Goal: Find specific page/section: Find specific page/section

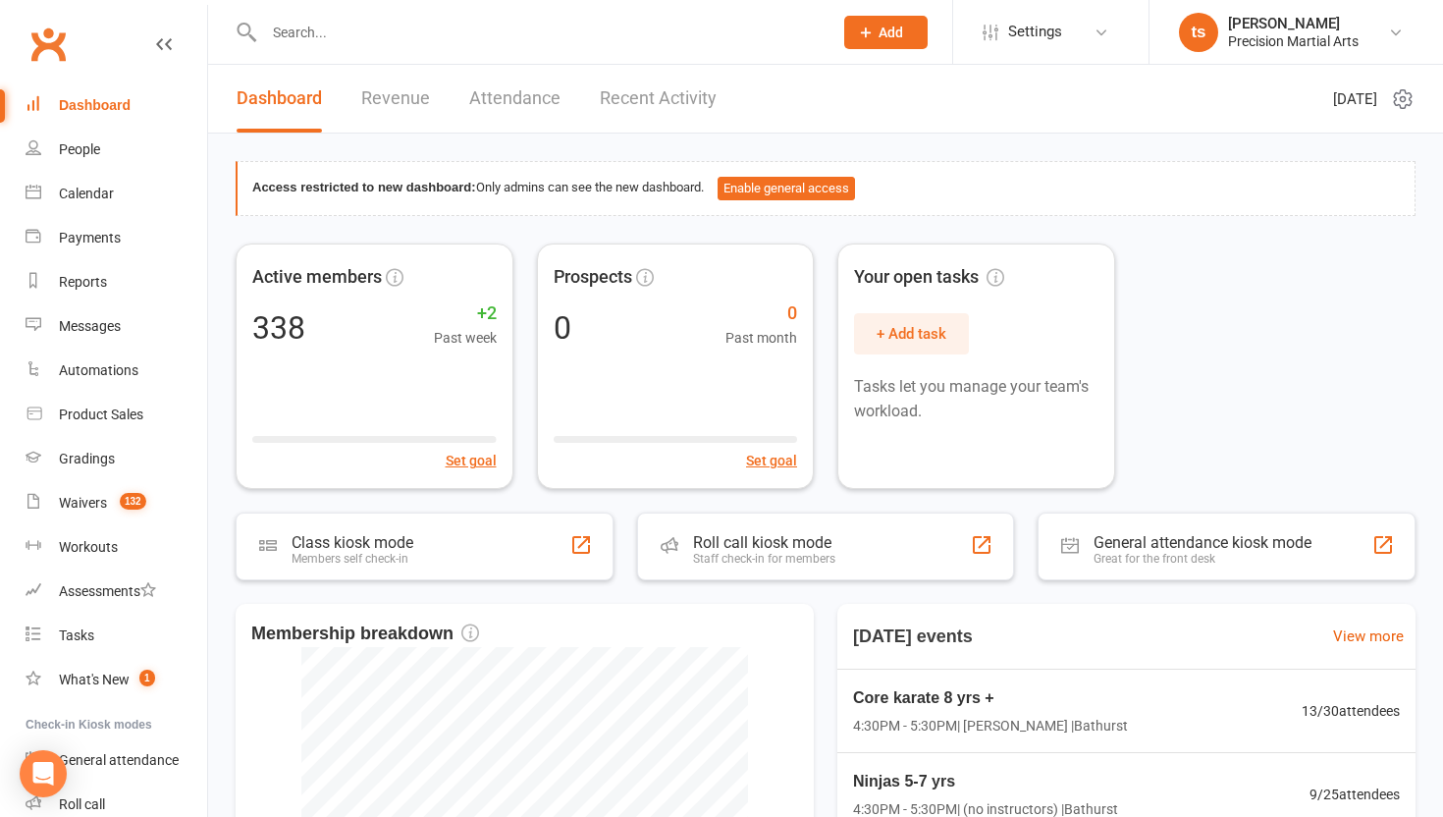
click at [329, 36] on input "text" at bounding box center [538, 32] width 561 height 27
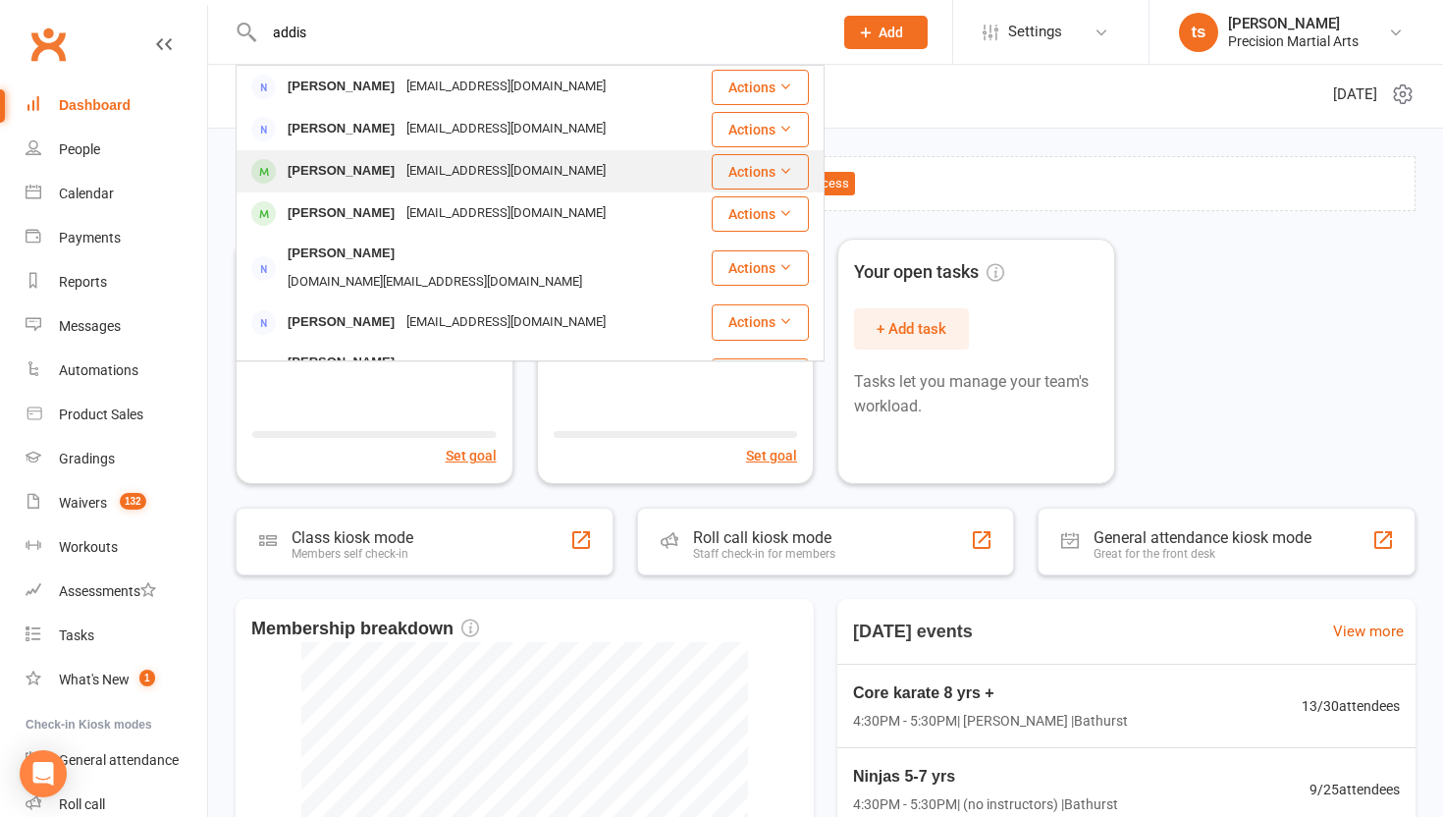
type input "addis"
click at [358, 170] on div "[PERSON_NAME]" at bounding box center [341, 171] width 119 height 28
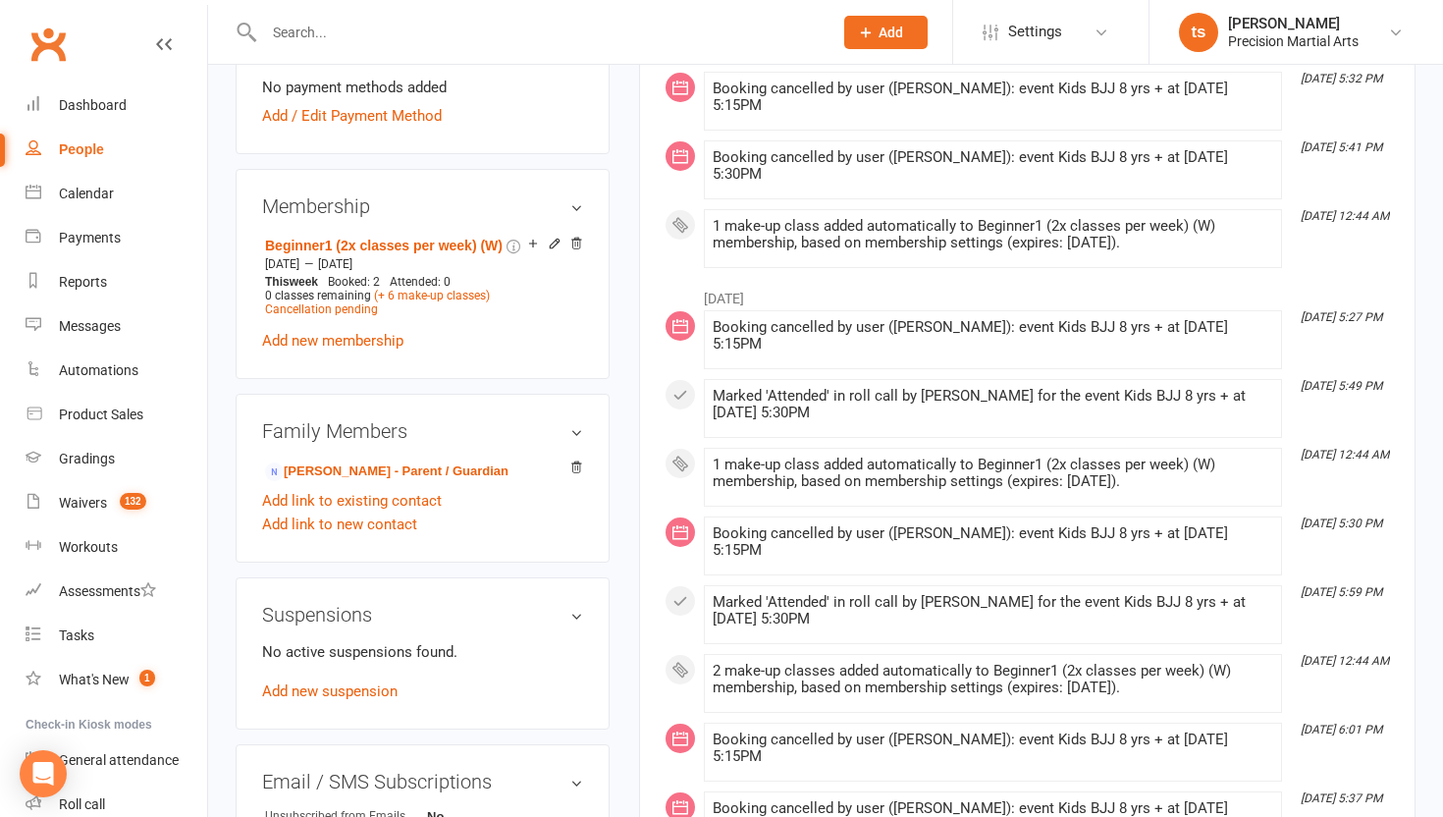
scroll to position [697, 0]
click at [338, 481] on link "[PERSON_NAME] - Parent / Guardian" at bounding box center [386, 470] width 243 height 21
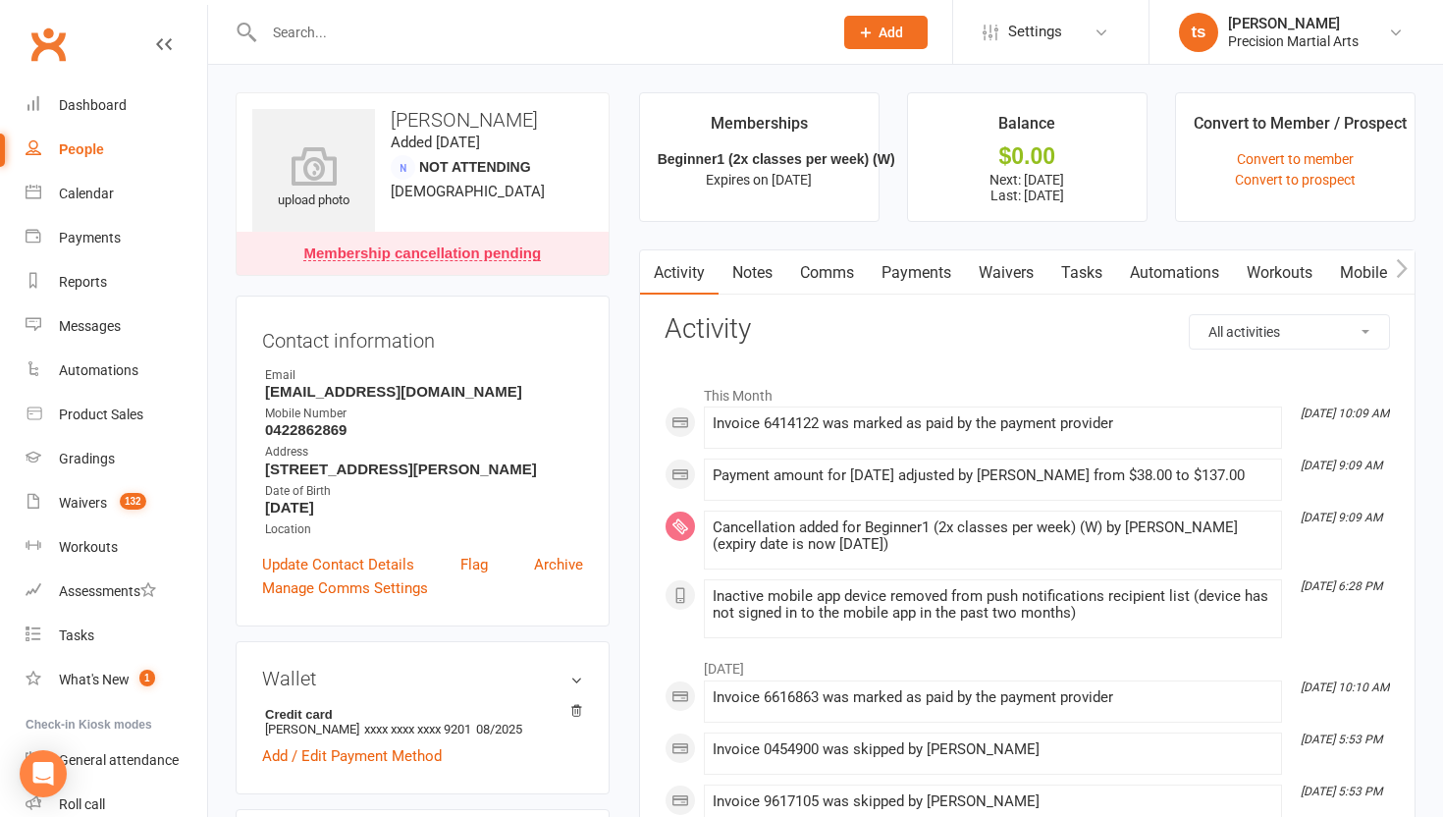
click at [919, 281] on link "Payments" at bounding box center [916, 272] width 97 height 45
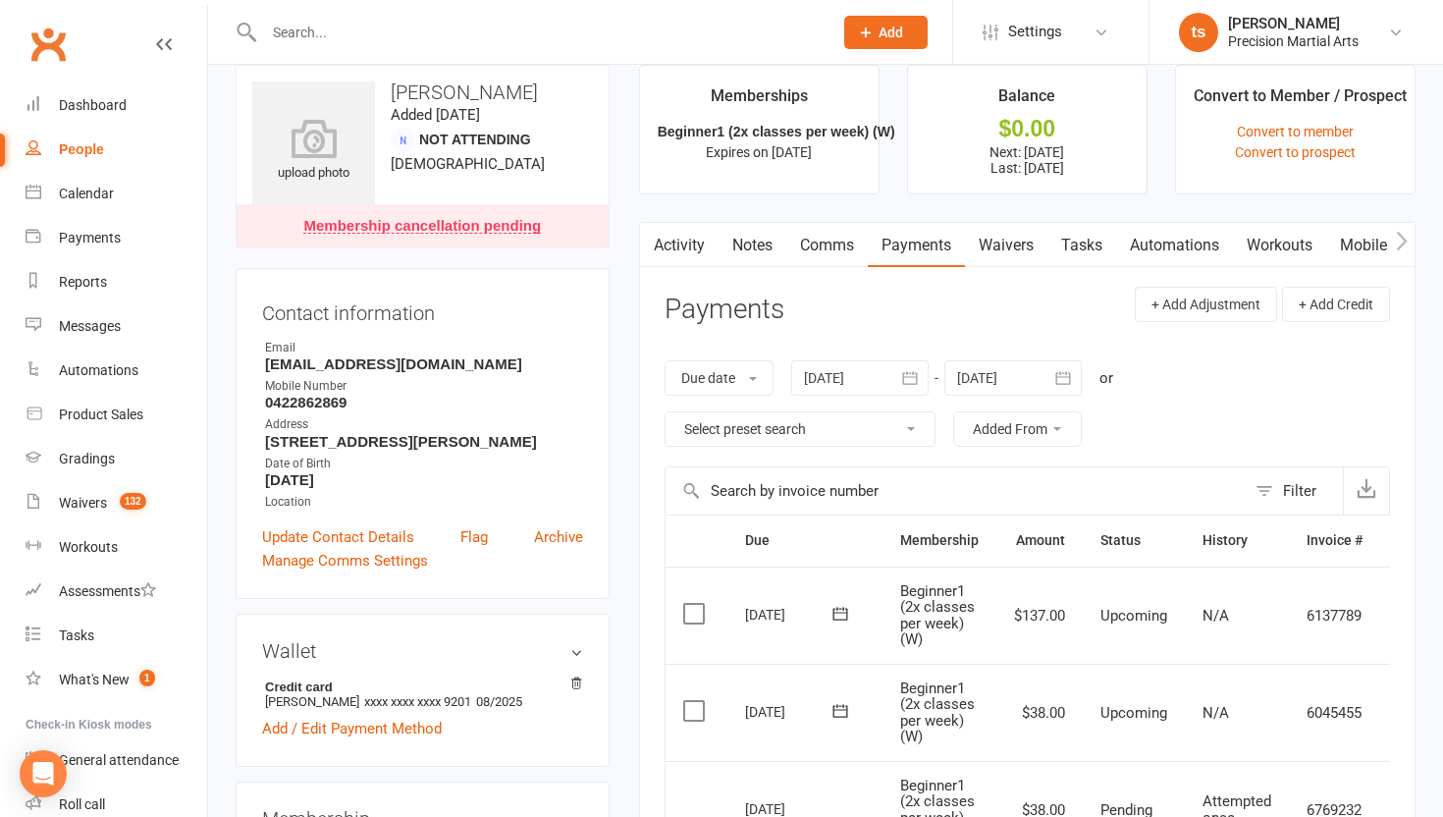
scroll to position [24, 0]
